Goal: Transaction & Acquisition: Download file/media

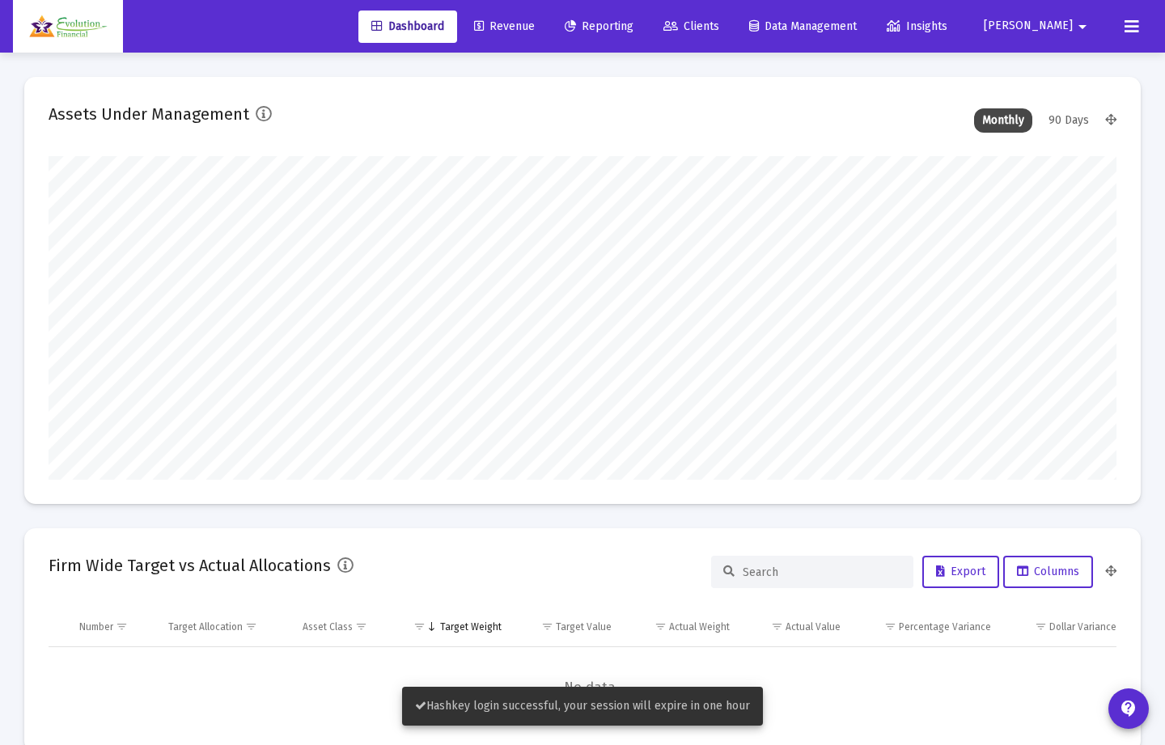
scroll to position [324, 574]
type input "[DATE]"
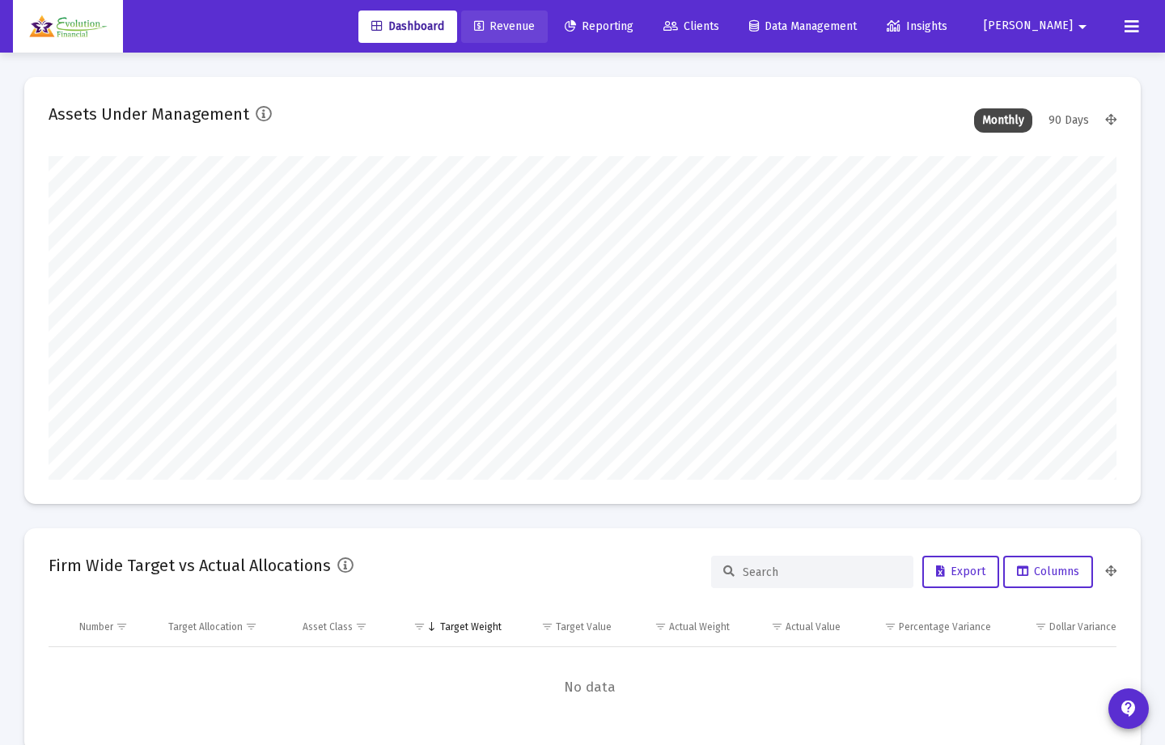
click at [535, 22] on span "Revenue" at bounding box center [504, 26] width 61 height 14
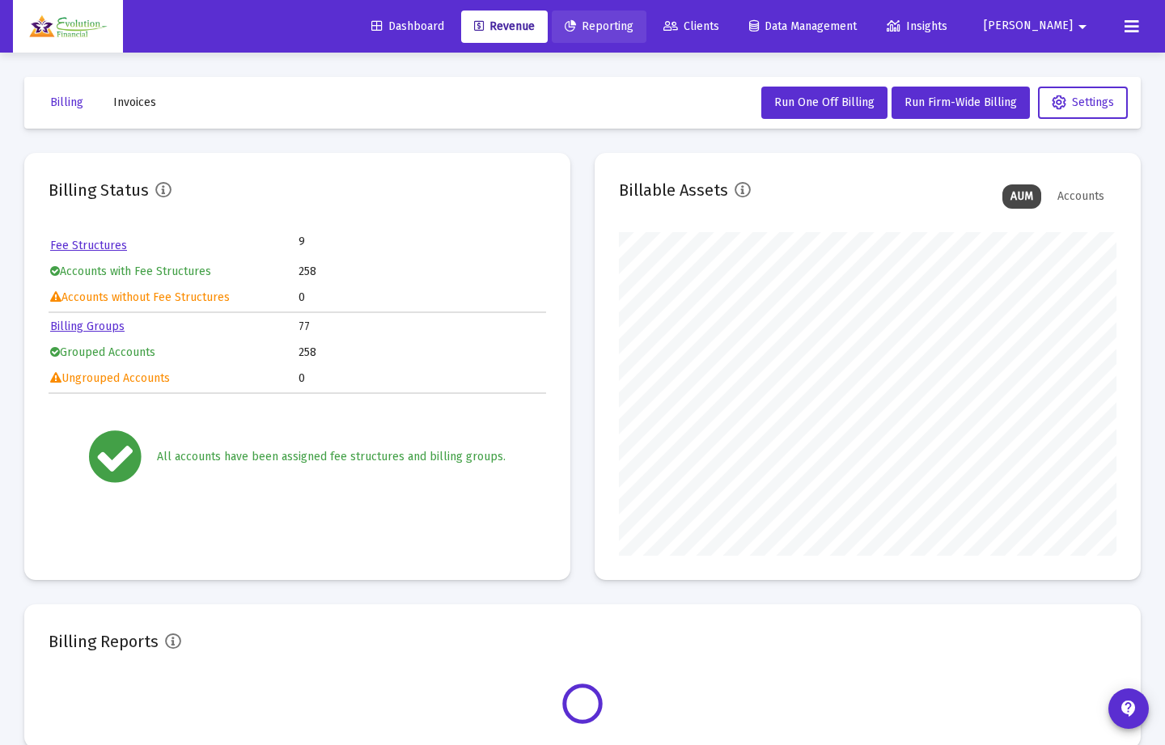
click at [634, 25] on span "Reporting" at bounding box center [599, 26] width 69 height 14
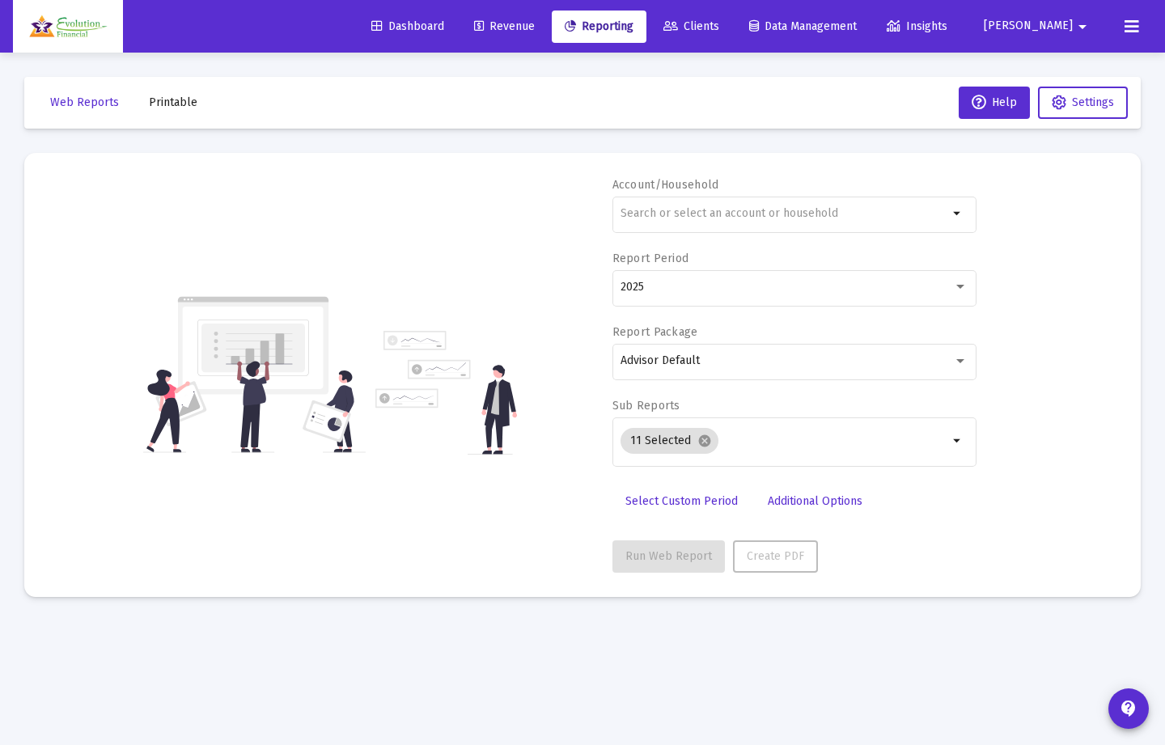
click at [719, 19] on span "Clients" at bounding box center [691, 26] width 56 height 14
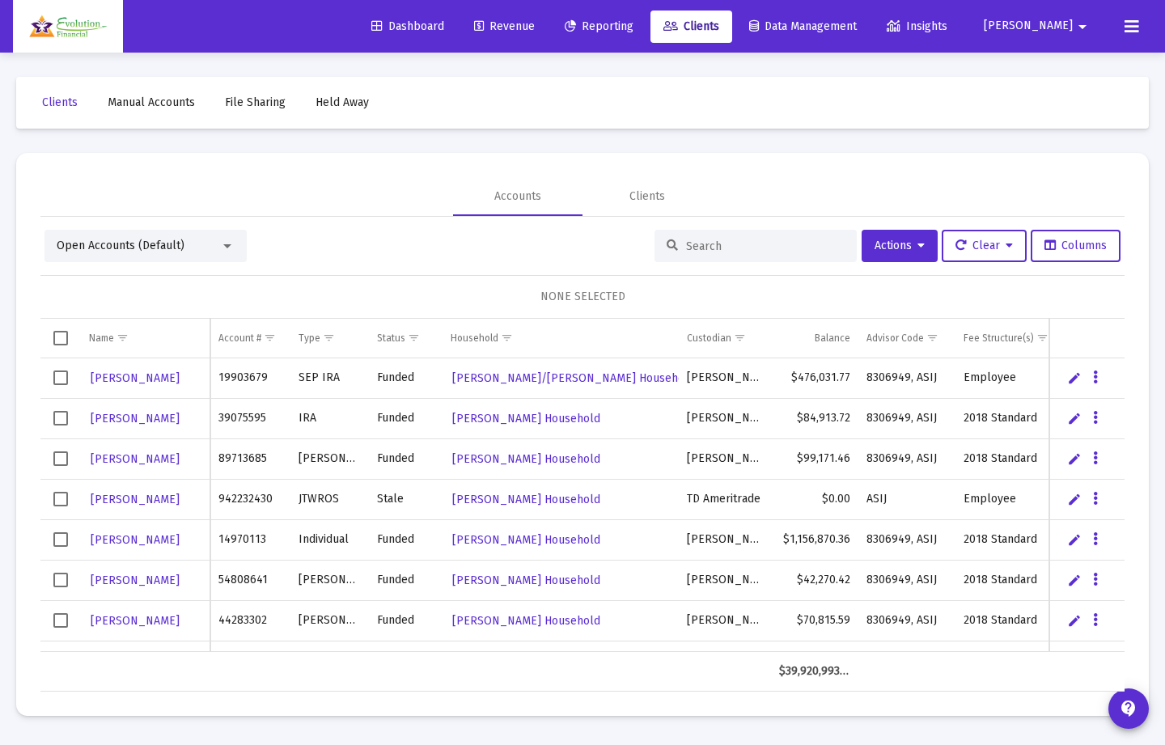
click at [535, 23] on span "Revenue" at bounding box center [504, 26] width 61 height 14
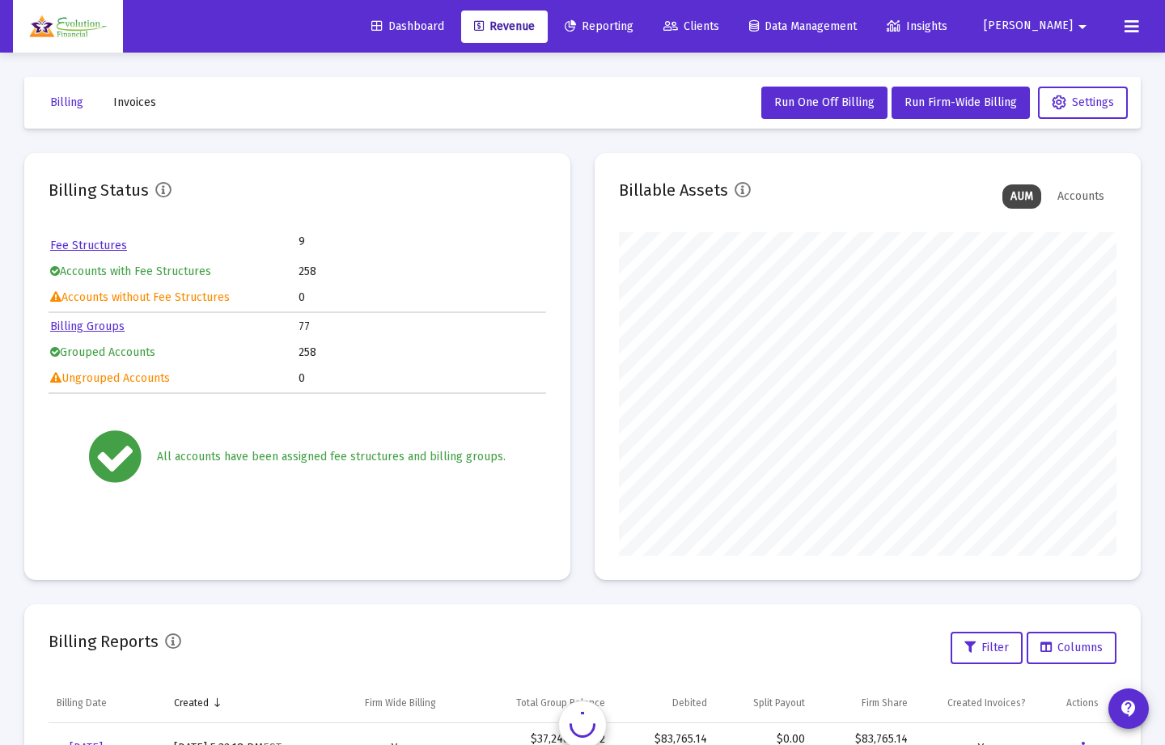
scroll to position [324, 498]
click at [116, 111] on button "Invoices" at bounding box center [134, 103] width 69 height 32
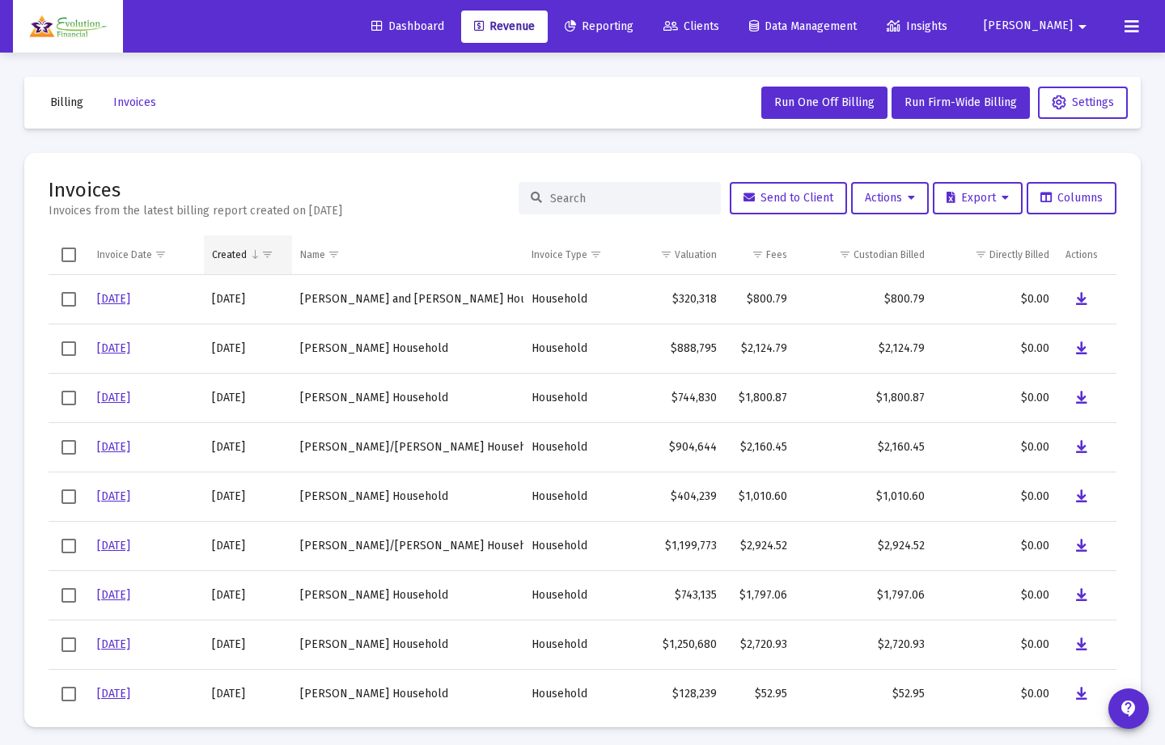
click at [263, 260] on span "Show filter options for column 'Created'" at bounding box center [267, 254] width 12 height 12
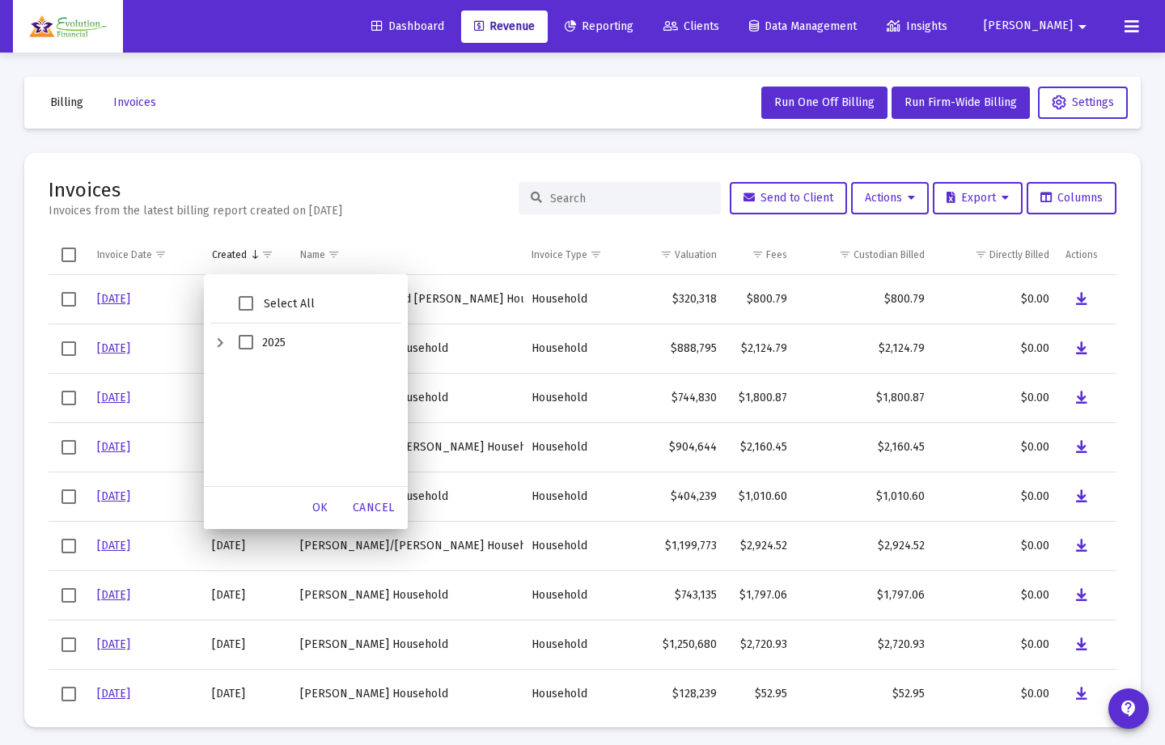
click at [213, 341] on div "2025" at bounding box center [219, 343] width 19 height 39
click at [216, 341] on div "2025" at bounding box center [219, 343] width 19 height 39
click at [380, 507] on span "Cancel" at bounding box center [374, 508] width 42 height 14
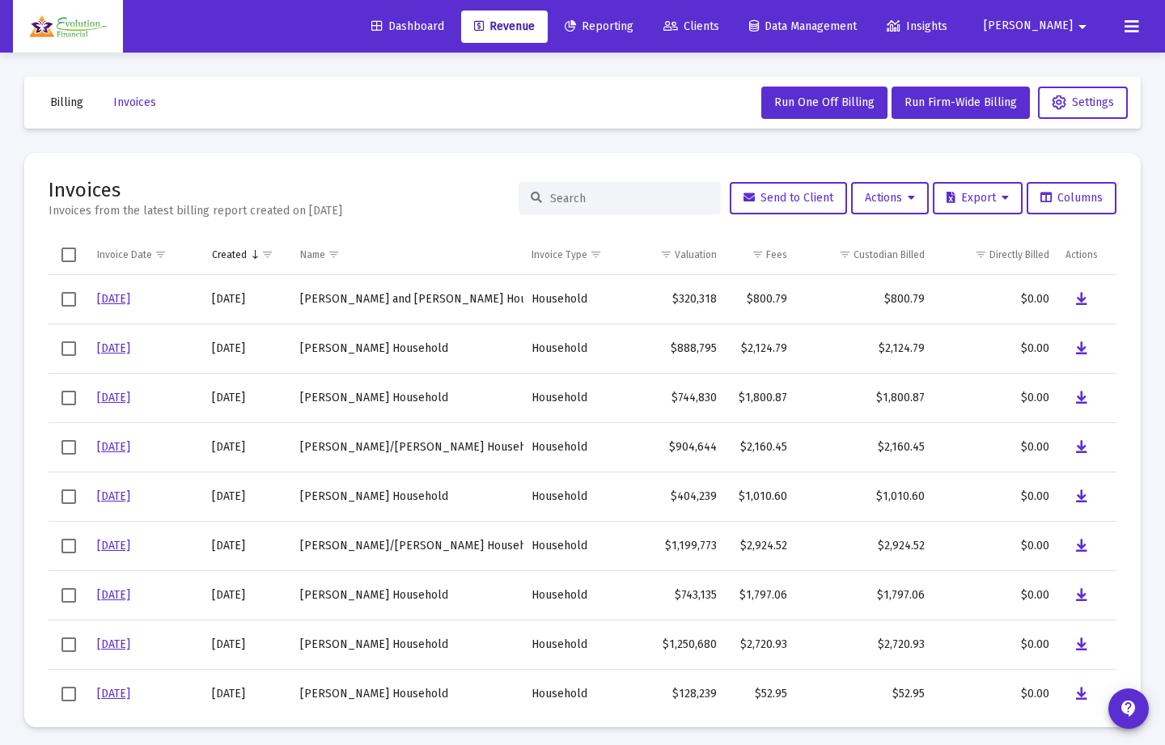
click at [62, 255] on span "Select all" at bounding box center [68, 255] width 15 height 15
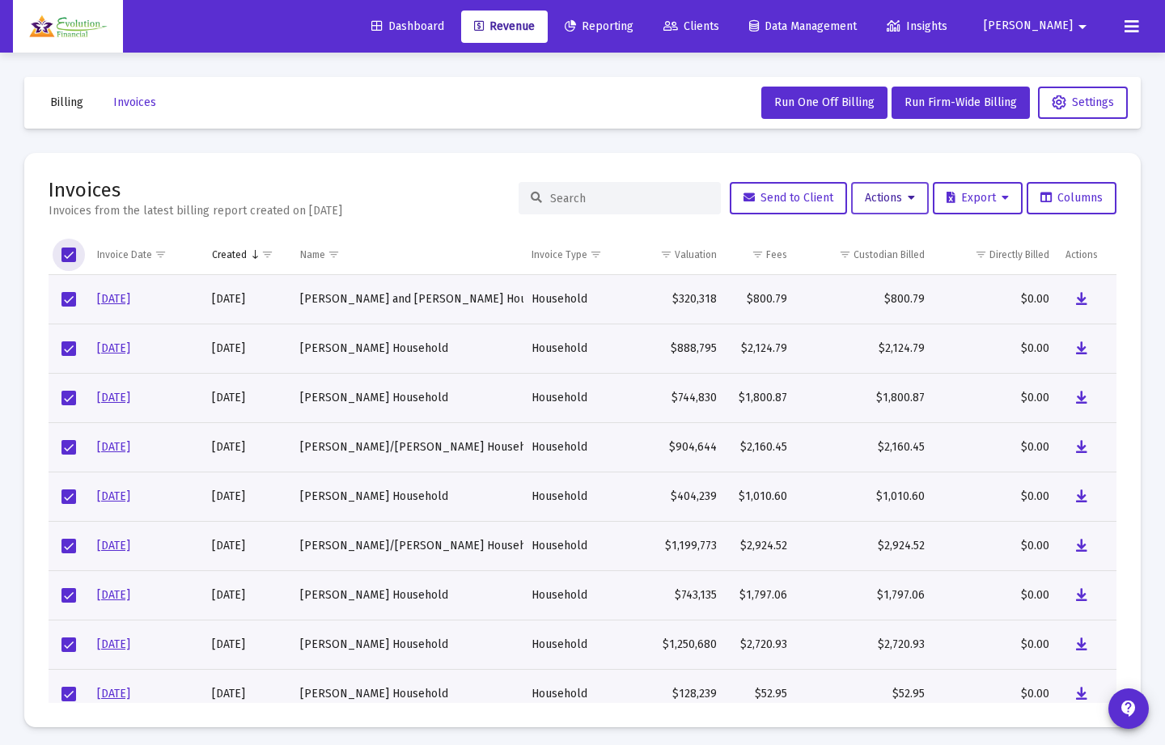
click at [901, 186] on button "Actions" at bounding box center [890, 198] width 78 height 32
click at [905, 231] on button "Download Selected Invoices" at bounding box center [928, 240] width 172 height 39
click at [1120, 544] on mat-icon "contact_support" at bounding box center [1128, 708] width 19 height 19
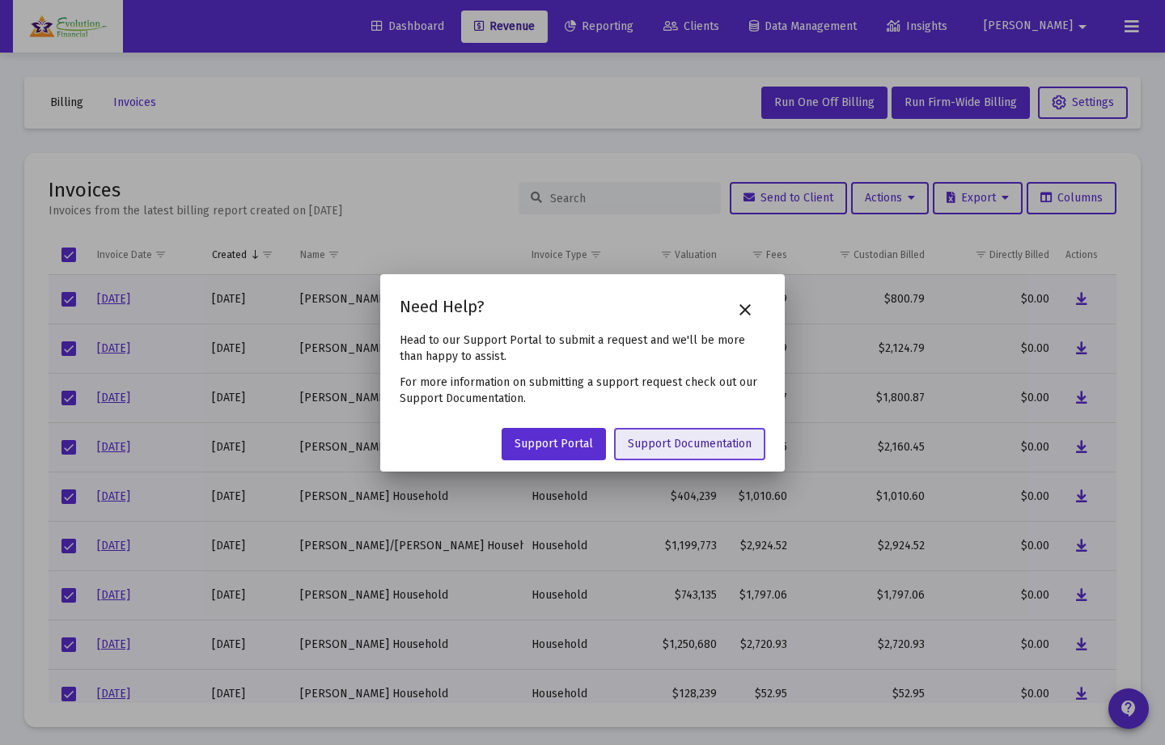
click at [677, 450] on span "Support Documentation" at bounding box center [690, 444] width 124 height 14
click at [752, 307] on mat-icon "close" at bounding box center [744, 309] width 19 height 19
